Goal: Task Accomplishment & Management: Complete application form

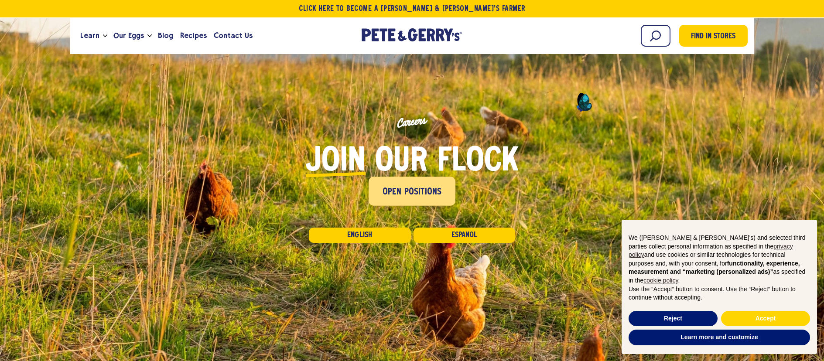
click at [422, 189] on span "Open Positions" at bounding box center [411, 192] width 59 height 14
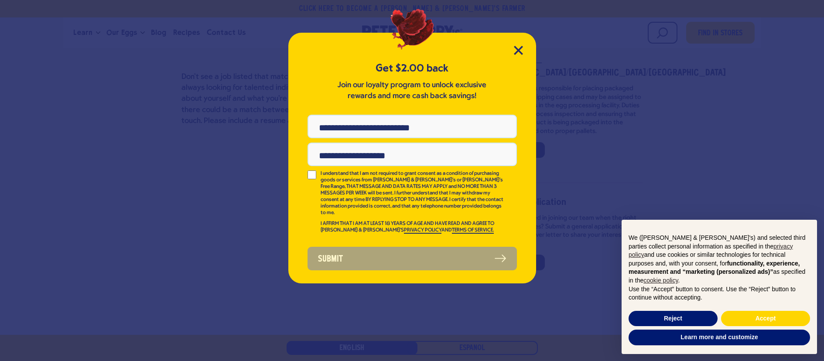
click at [523, 51] on div "Get $2.00 back Join our loyalty program to unlock exclusive rewards and more ca…" at bounding box center [412, 158] width 248 height 251
click at [520, 52] on icon "Close Modal" at bounding box center [518, 50] width 8 height 8
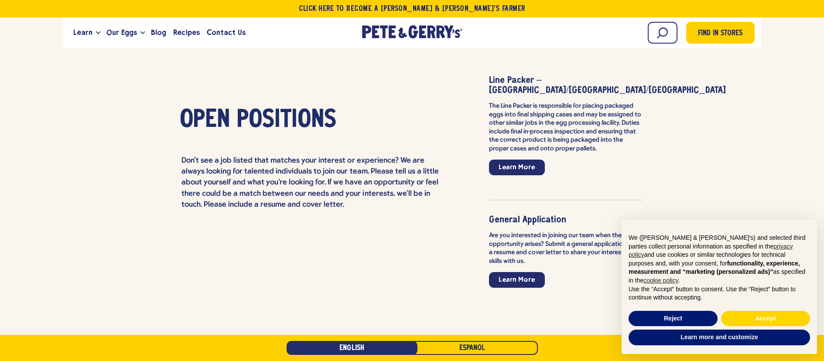
scroll to position [2036, 0]
